Goal: Task Accomplishment & Management: Use online tool/utility

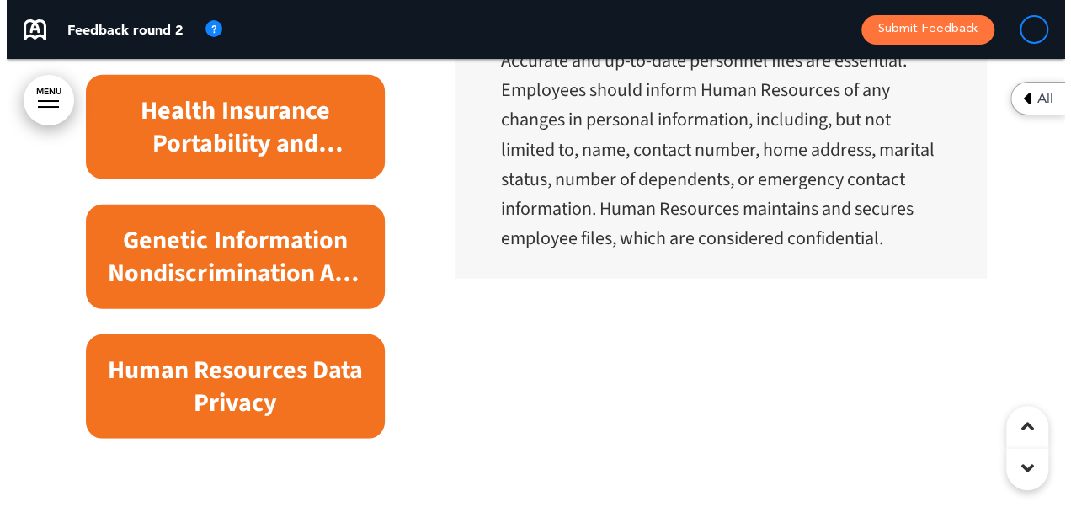
scroll to position [14812, 0]
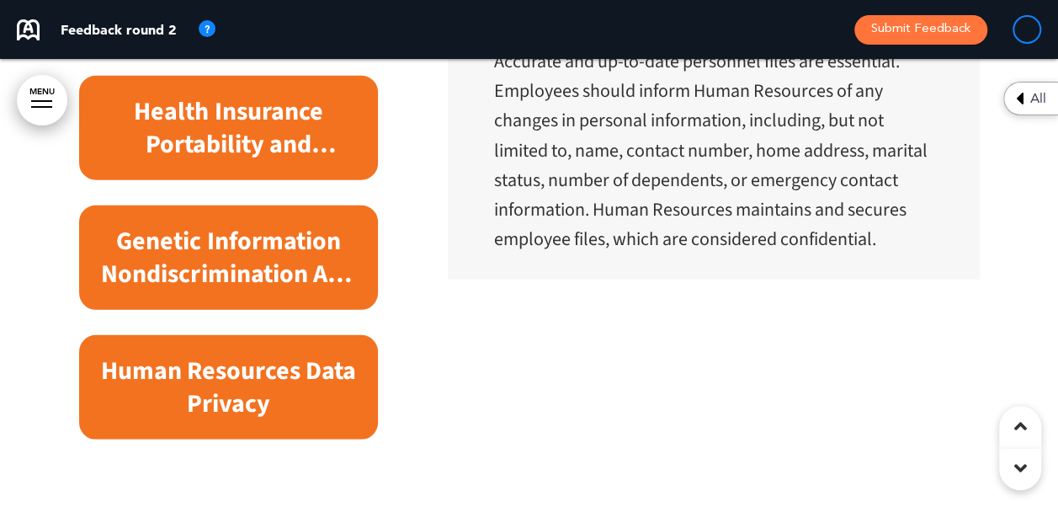
click at [247, 127] on h6 "Health Insurance Portability and Accountability Act (HIPAA)" at bounding box center [228, 128] width 261 height 66
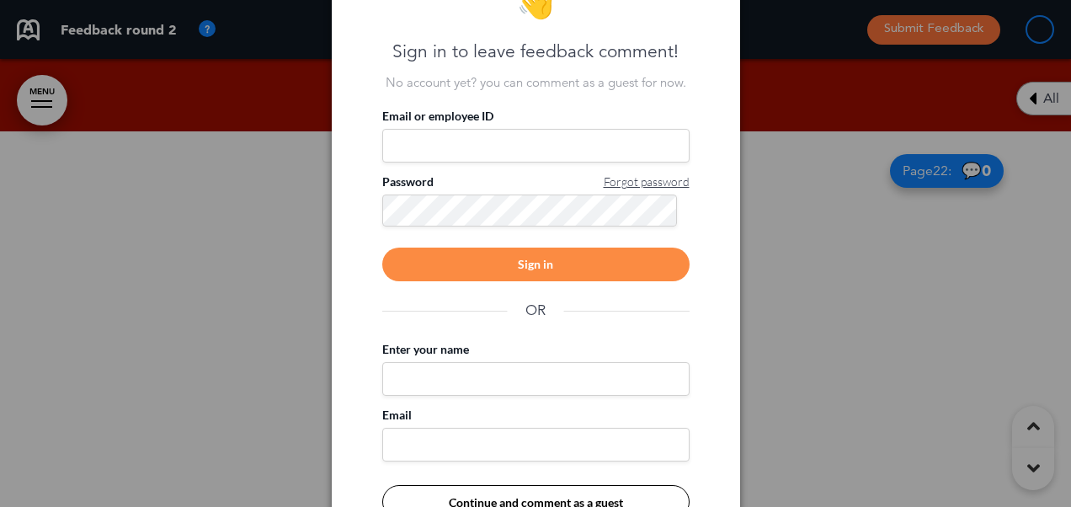
click at [436, 377] on input "Enter your name" at bounding box center [535, 379] width 307 height 34
click at [424, 135] on input "Email or employee ID" at bounding box center [535, 146] width 307 height 34
type input "*"
type input "**********"
click at [572, 266] on div "Sign in" at bounding box center [535, 264] width 307 height 34
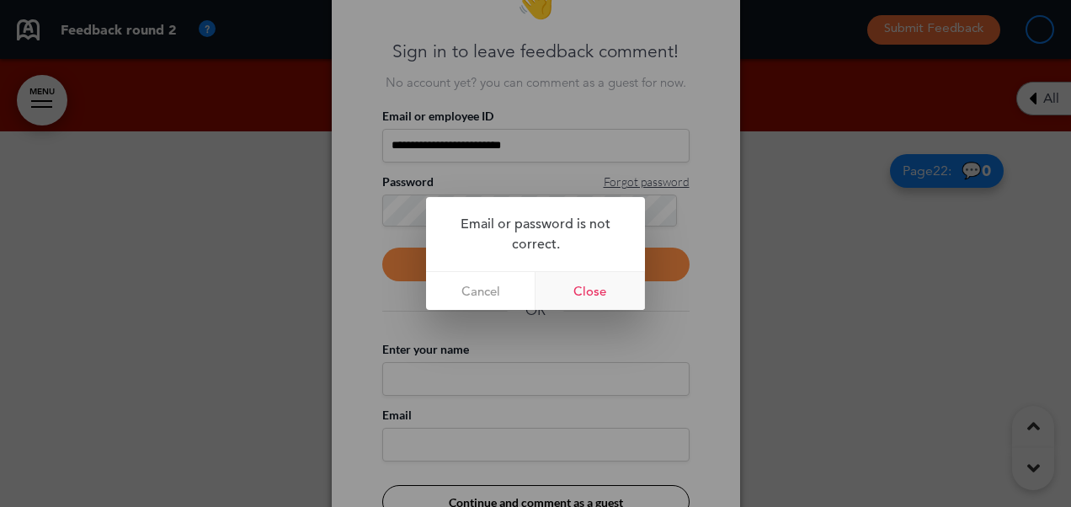
click at [582, 275] on link "Close" at bounding box center [589, 291] width 109 height 38
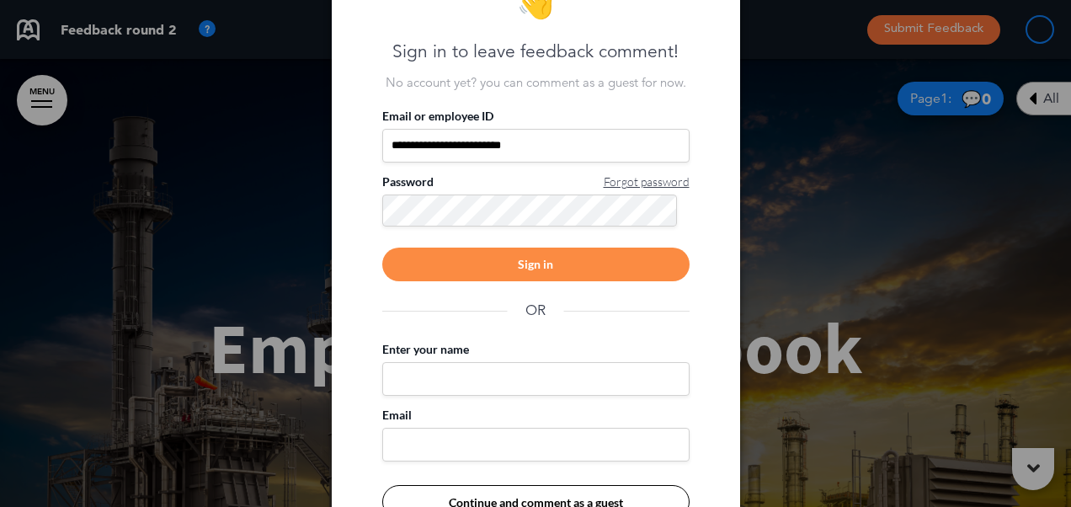
click at [625, 178] on span "Forgot password" at bounding box center [646, 181] width 86 height 17
